Goal: Obtain resource: Download file/media

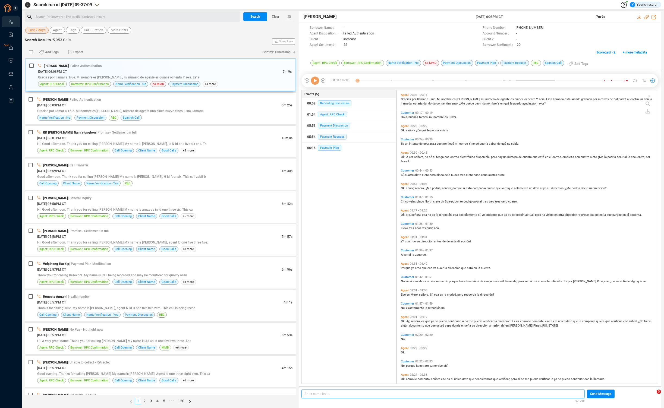
scroll to position [2, 3]
click at [38, 31] on span "Last 7 days" at bounding box center [37, 30] width 17 height 7
click at [43, 102] on div "Custom" at bounding box center [56, 99] width 50 height 10
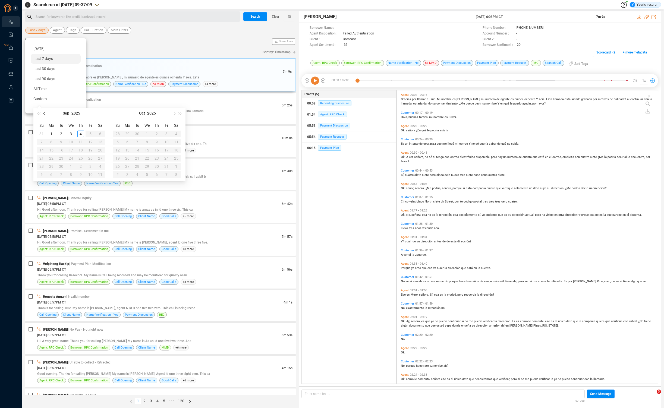
click at [45, 113] on span "button" at bounding box center [44, 113] width 3 height 3
type input "[DATE]"
click at [73, 142] on div "6" at bounding box center [71, 142] width 7 height 7
type input "[DATE]"
click at [80, 166] on div "28" at bounding box center [80, 166] width 7 height 7
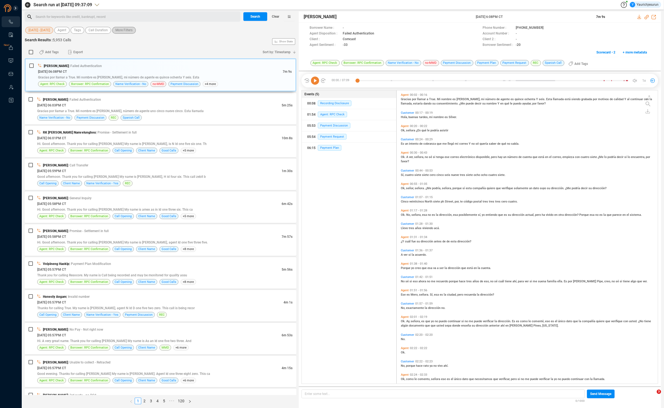
click at [126, 31] on span "More Filters" at bounding box center [123, 30] width 17 height 7
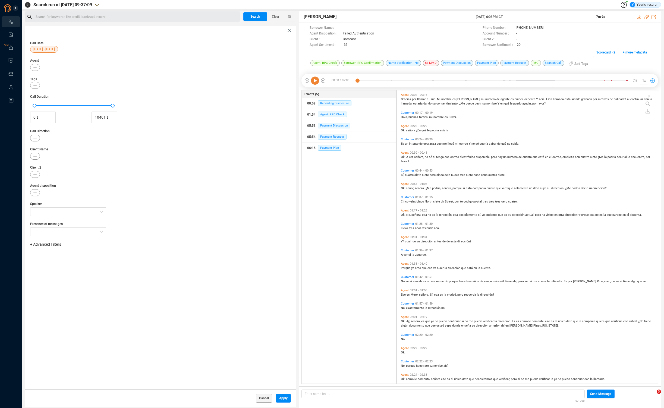
click at [53, 244] on span "+ Advanced Filters" at bounding box center [45, 244] width 31 height 4
click at [60, 291] on span "Phone Number" at bounding box center [48, 290] width 25 height 4
click at [100, 259] on div "Enter a comma separated list ﻿" at bounding box center [84, 262] width 103 height 12
click at [284, 398] on span "Apply" at bounding box center [283, 398] width 8 height 9
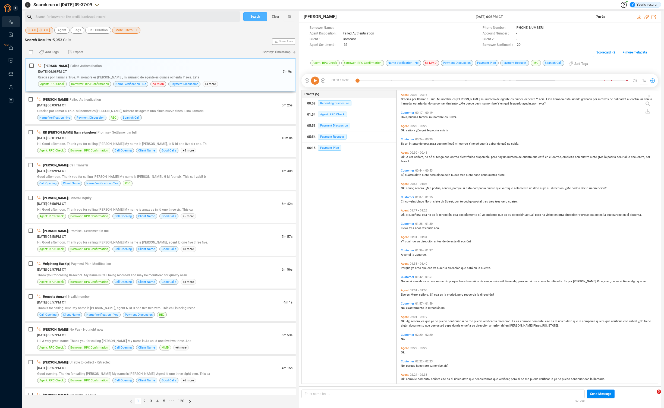
click at [253, 17] on span "Search" at bounding box center [255, 16] width 10 height 9
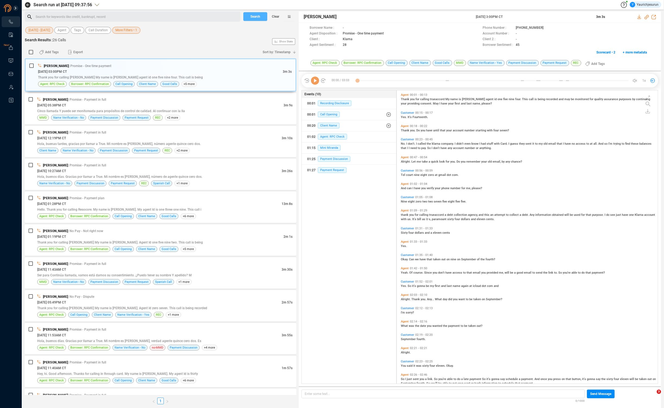
scroll to position [292, 258]
click at [31, 52] on input "checkbox" at bounding box center [31, 52] width 4 height 4
checkbox input "true"
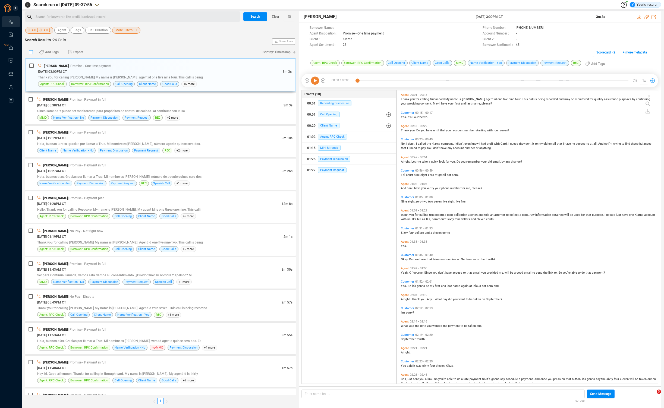
checkbox input "true"
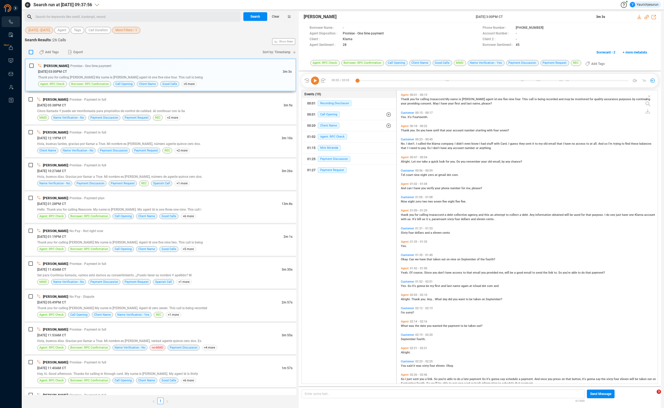
checkbox input "true"
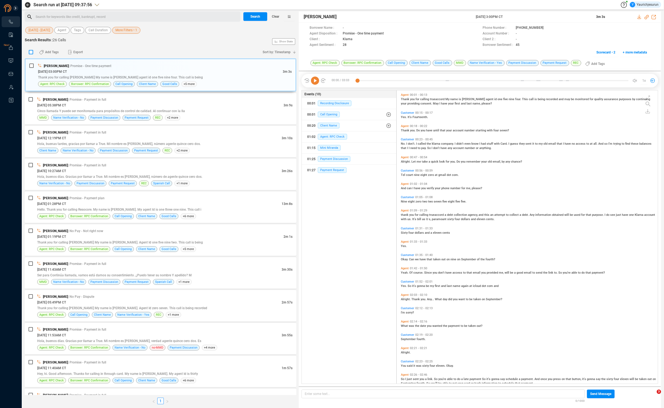
checkbox input "true"
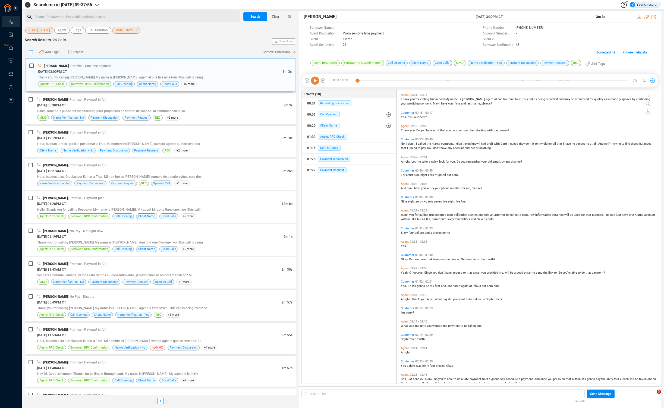
checkbox input "true"
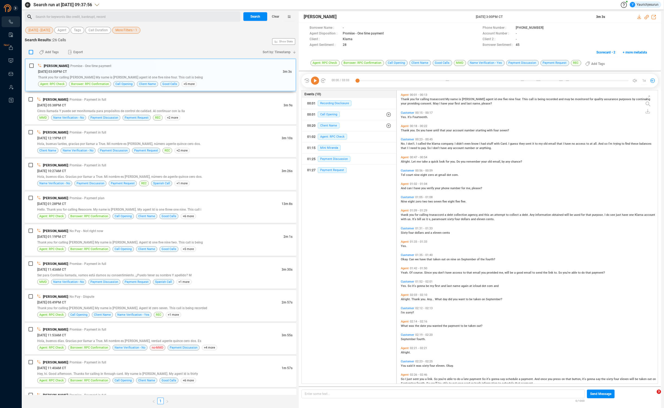
checkbox input "true"
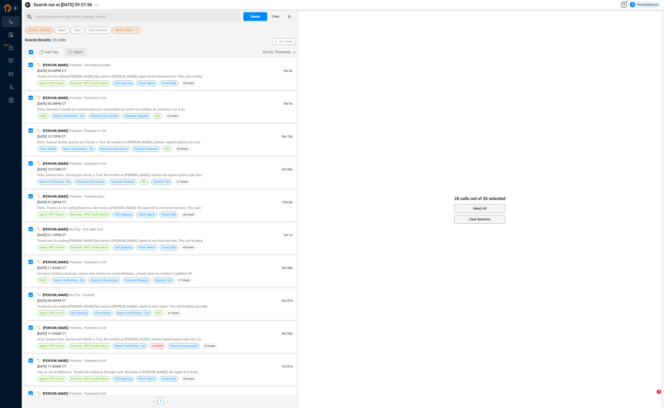
click at [80, 52] on span "Export" at bounding box center [78, 52] width 10 height 9
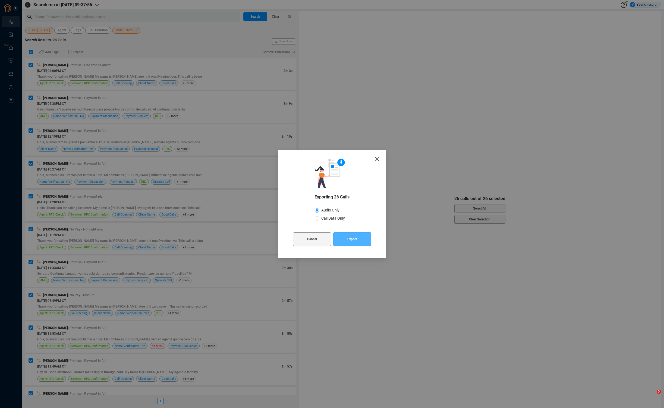
click at [349, 238] on span "Export" at bounding box center [352, 239] width 10 height 14
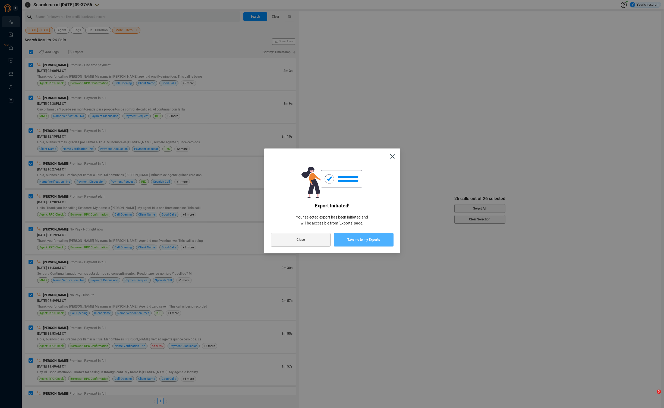
click at [349, 238] on span "Take me to my Exports" at bounding box center [363, 240] width 33 height 14
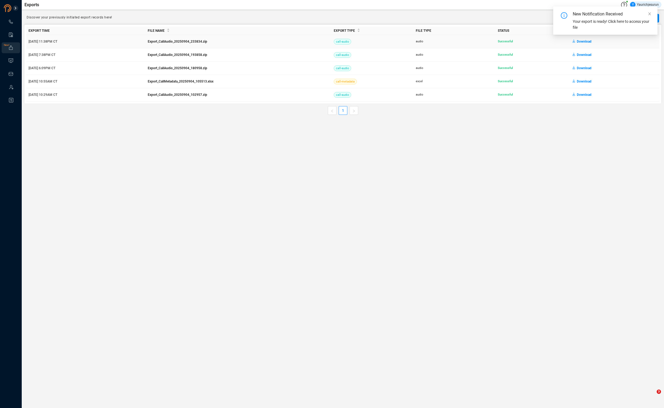
click at [586, 43] on span "Download" at bounding box center [584, 41] width 15 height 9
